Goal: Browse casually: Explore the website without a specific task or goal

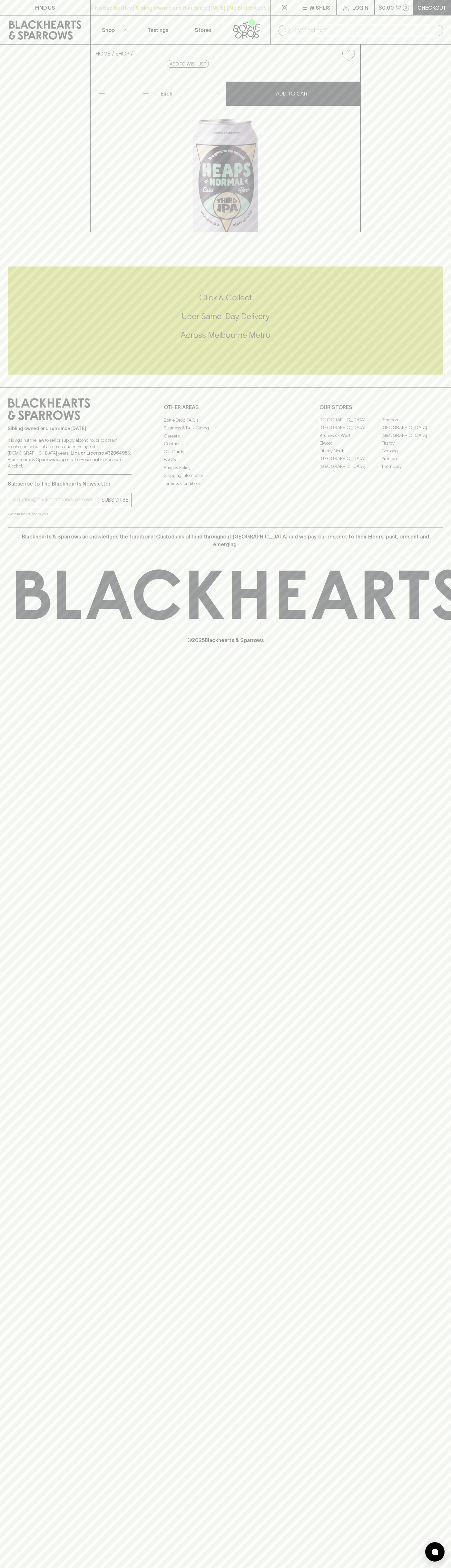
click at [357, 18] on div "​" at bounding box center [361, 29] width 181 height 29
click at [439, 1164] on div "FIND US | No Bad Bottles | Sibling Owned and Run Since [DATE] | No Bad Bottles …" at bounding box center [225, 784] width 451 height 1568
click at [333, 1567] on html "FIND US | No Bad Bottles | Sibling Owned and Run Since [DATE] | No Bad Bottles …" at bounding box center [225, 784] width 451 height 1568
click at [20, 517] on you-helper "We will never spam you" at bounding box center [70, 514] width 124 height 6
